Goal: Browse casually: Explore the website without a specific task or goal

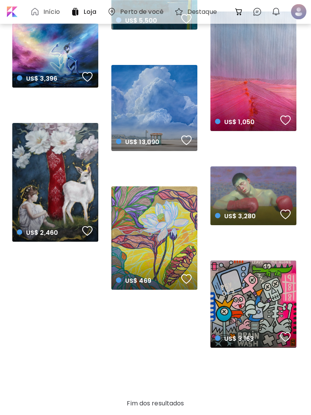
scroll to position [1053, 0]
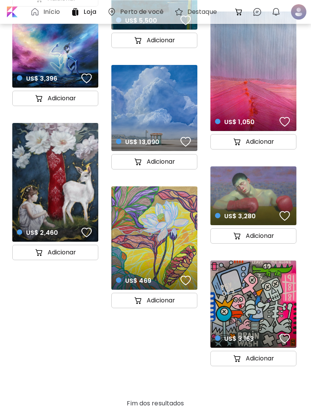
click at [246, 315] on div "US$ 3,163 details" at bounding box center [253, 332] width 89 height 35
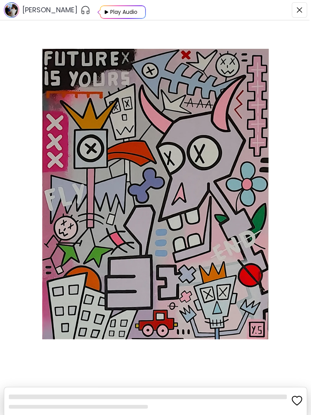
click at [295, 10] on button "button" at bounding box center [299, 9] width 15 height 15
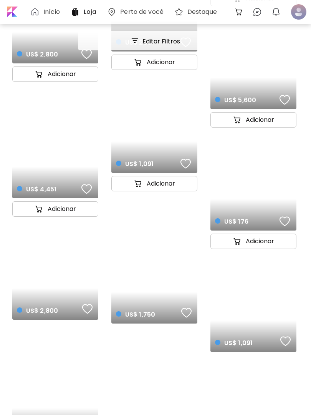
scroll to position [3879, 0]
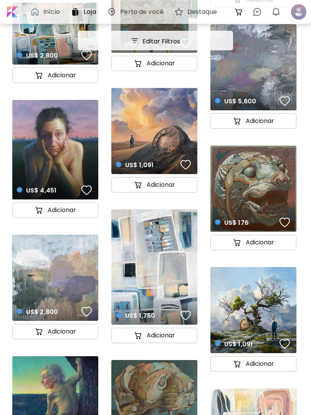
click at [138, 150] on div "US$ 1,091 details" at bounding box center [154, 158] width 89 height 35
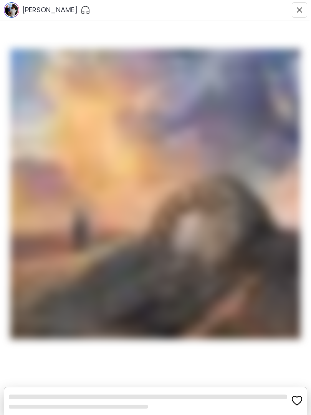
click at [154, 125] on img at bounding box center [155, 194] width 311 height 290
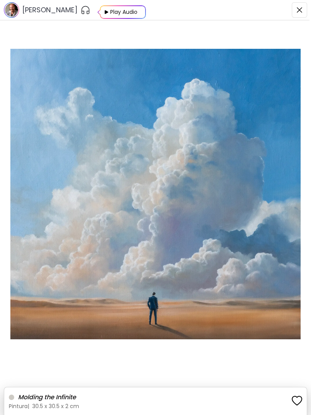
click at [300, 9] on img "button" at bounding box center [300, 10] width 6 height 6
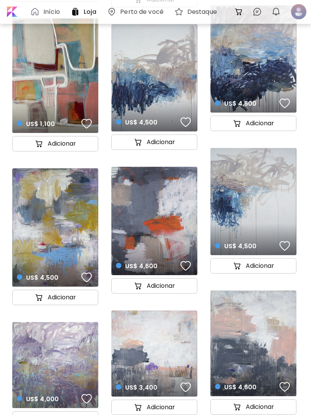
scroll to position [4974, 0]
